Goal: Task Accomplishment & Management: Manage account settings

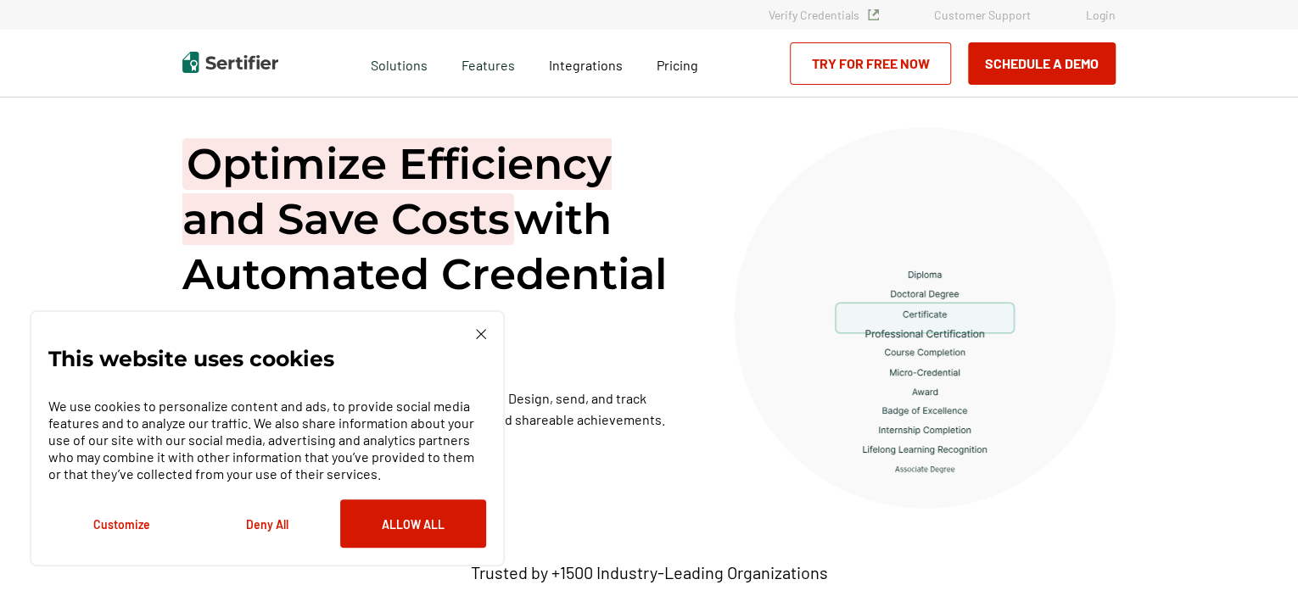
click at [1099, 16] on link "Login" at bounding box center [1101, 15] width 30 height 14
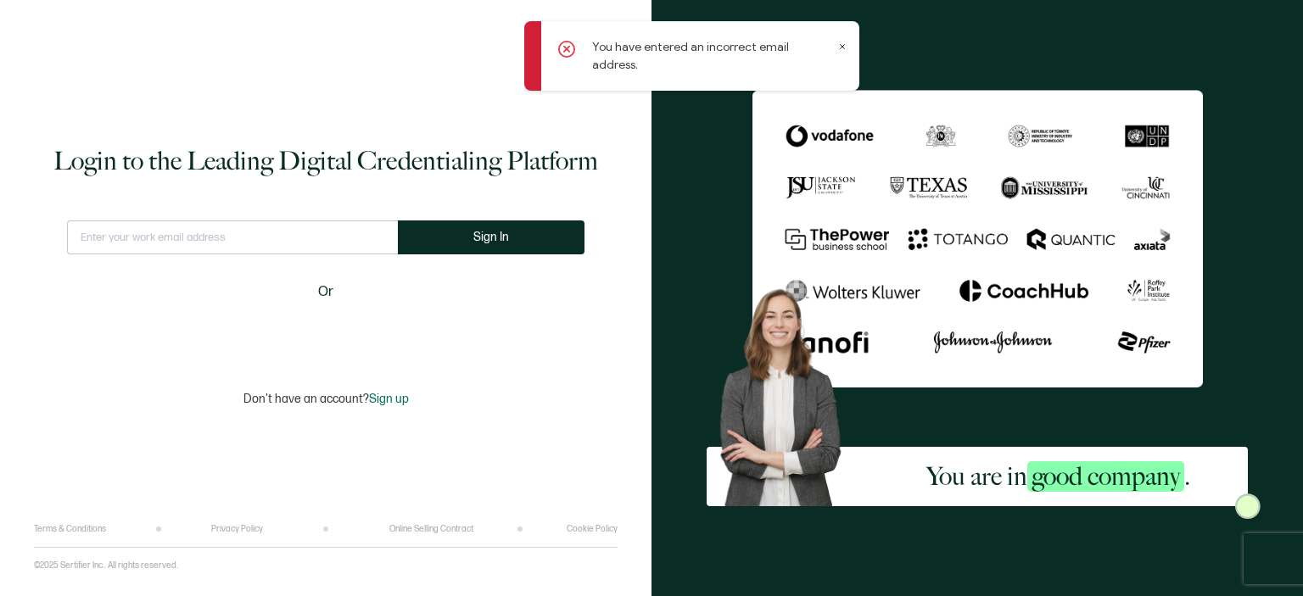
click at [206, 238] on input "text" at bounding box center [232, 238] width 331 height 34
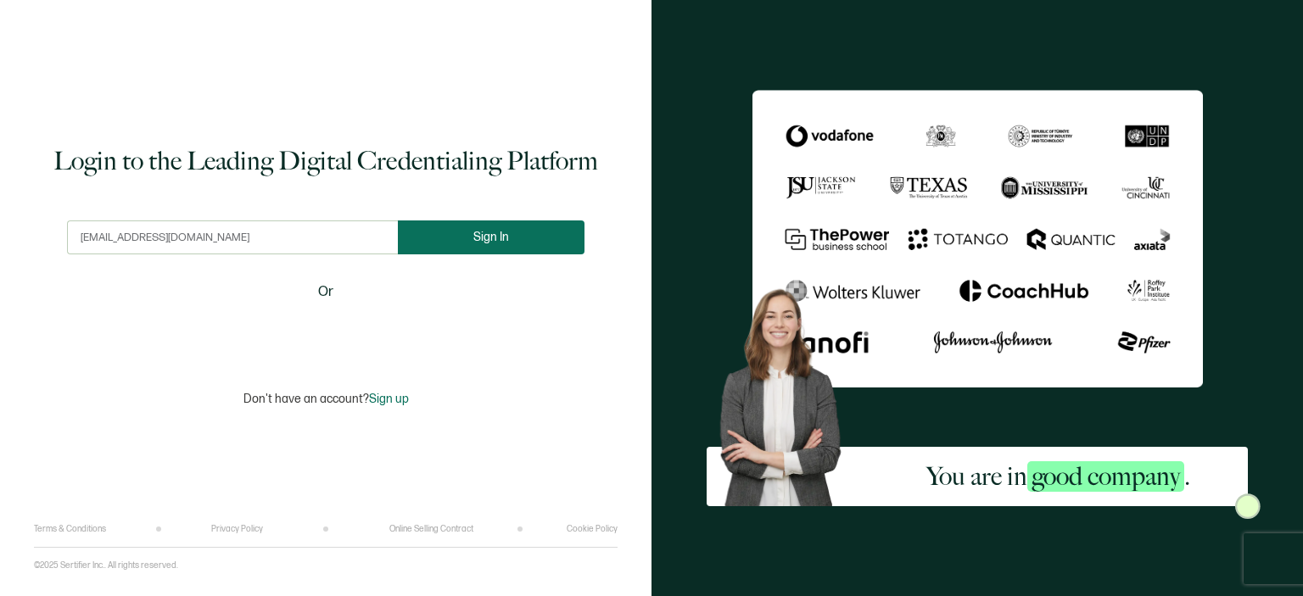
type input "[EMAIL_ADDRESS][DOMAIN_NAME]"
click at [453, 240] on button "Sign In" at bounding box center [491, 238] width 187 height 34
